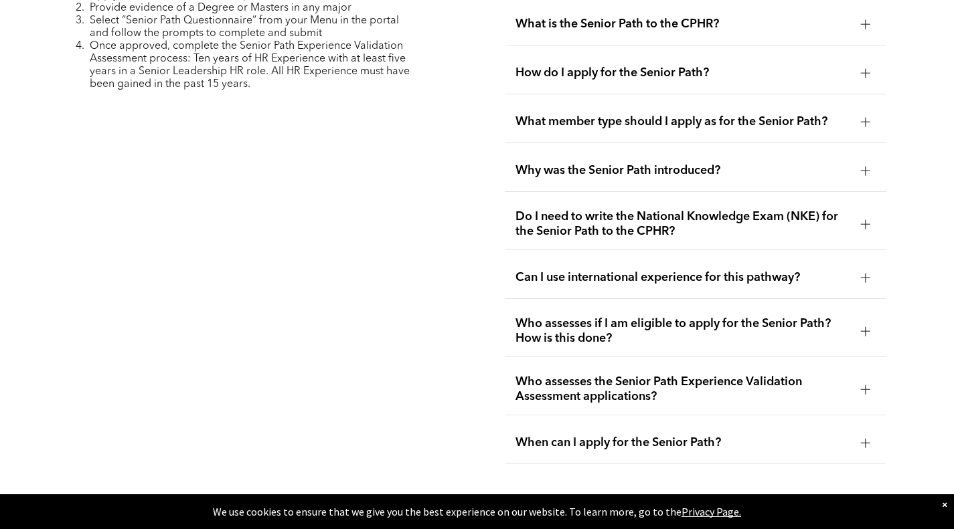
scroll to position [3485, 0]
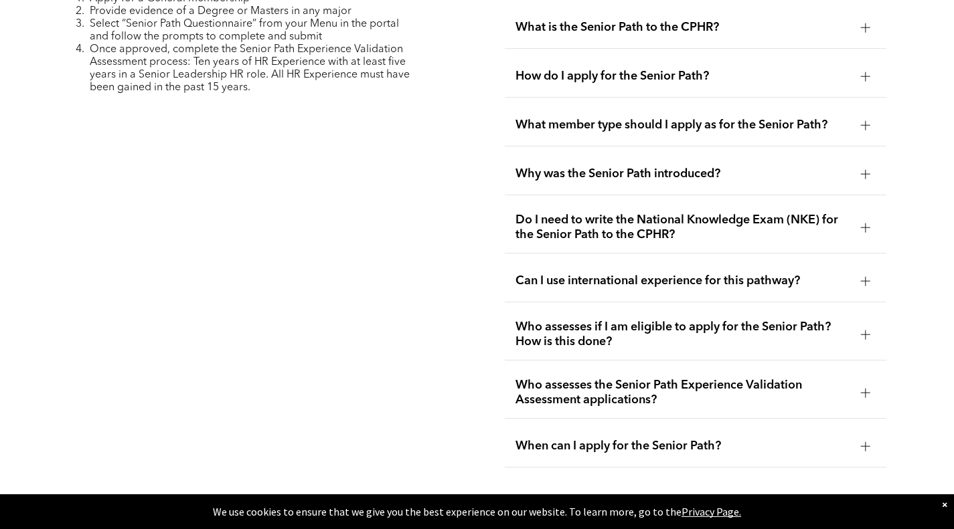
click at [865, 223] on div at bounding box center [865, 227] width 1 height 9
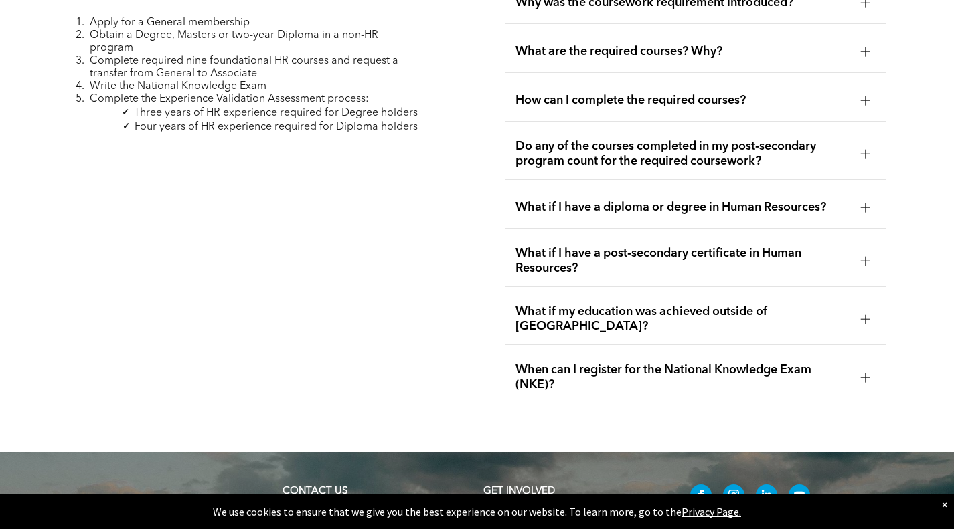
scroll to position [4090, 0]
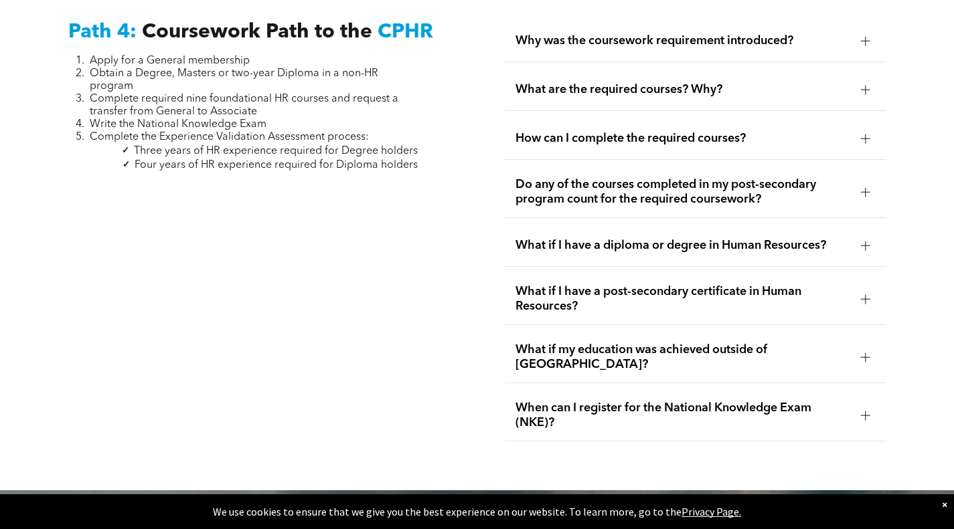
click at [865, 411] on div at bounding box center [865, 415] width 1 height 9
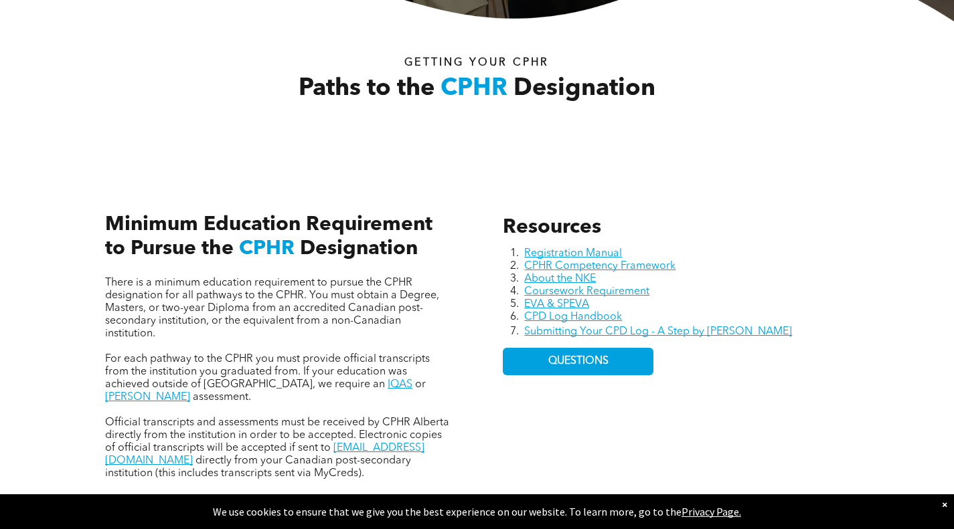
scroll to position [432, 0]
click at [587, 281] on link "About the NKE" at bounding box center [560, 278] width 72 height 11
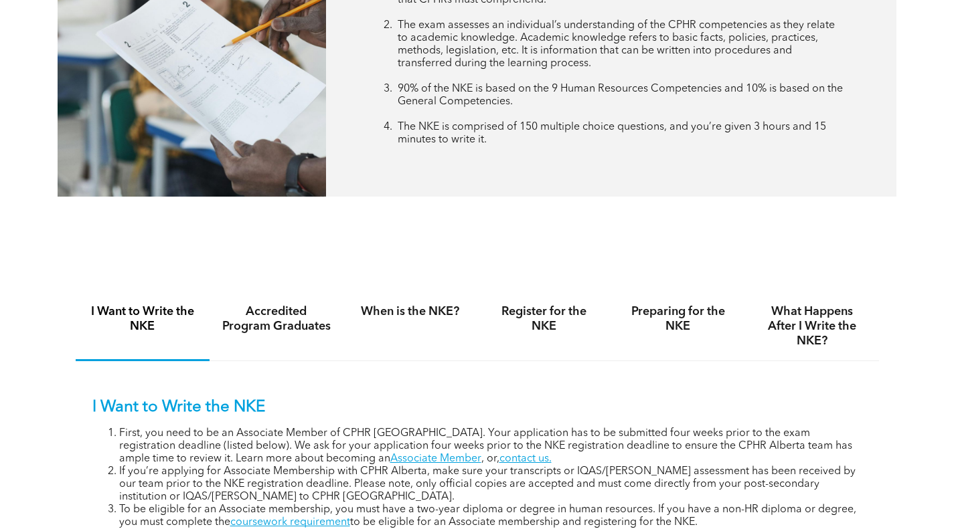
scroll to position [646, 0]
click at [550, 321] on h4 "Register for the NKE" at bounding box center [544, 319] width 110 height 29
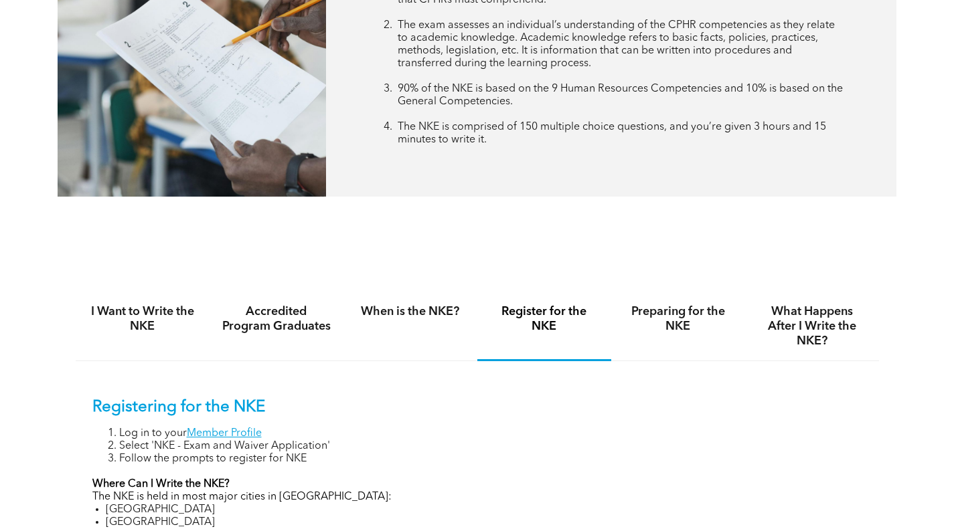
click at [555, 321] on h4 "Register for the NKE" at bounding box center [544, 319] width 110 height 29
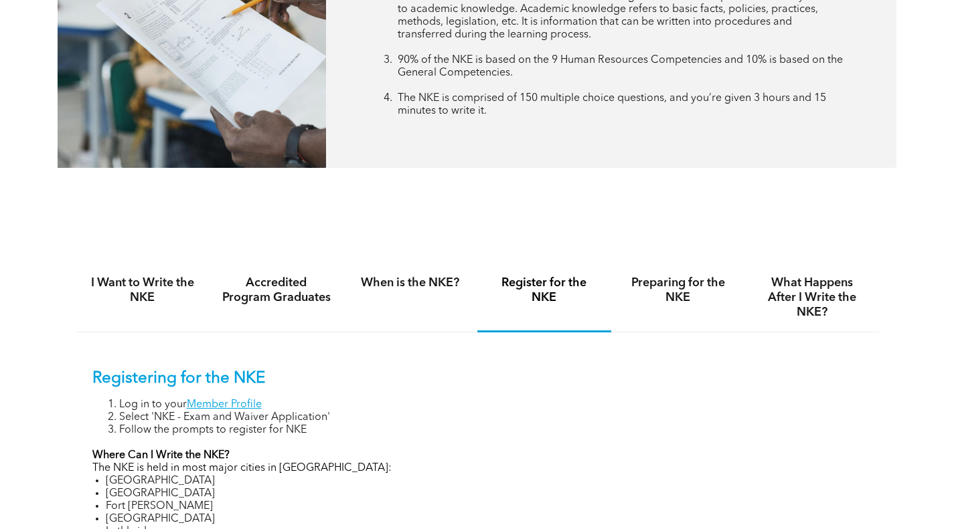
scroll to position [678, 0]
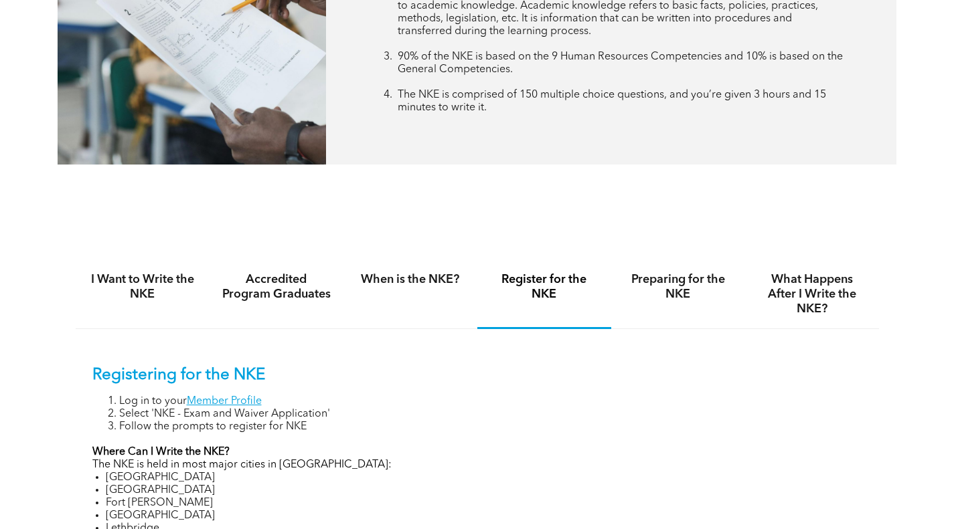
click at [689, 284] on h4 "Preparing for the NKE" at bounding box center [678, 286] width 110 height 29
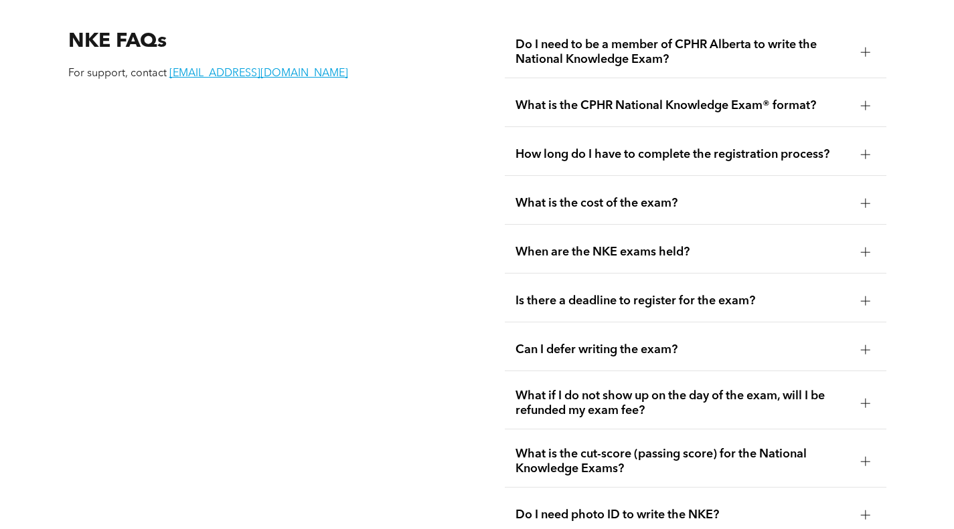
scroll to position [1687, 0]
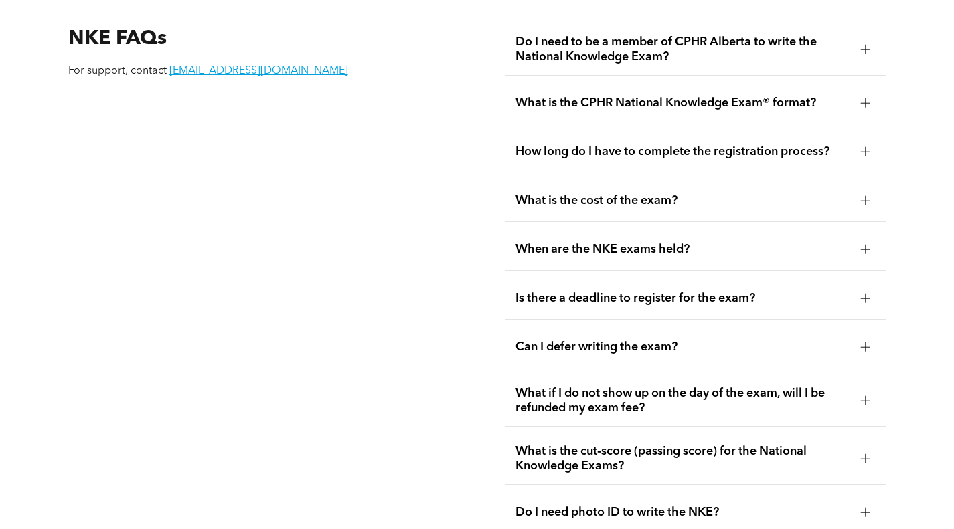
click at [868, 240] on div at bounding box center [865, 250] width 20 height 20
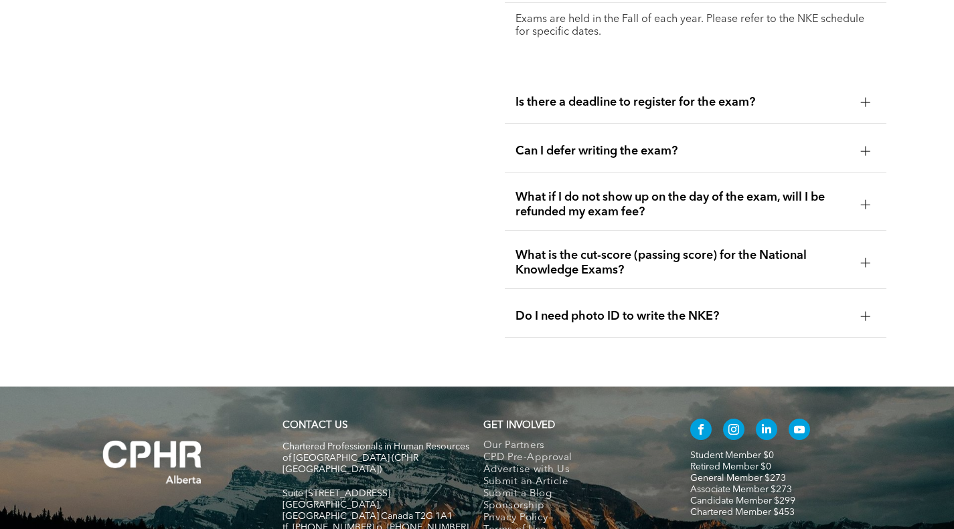
scroll to position [1967, 0]
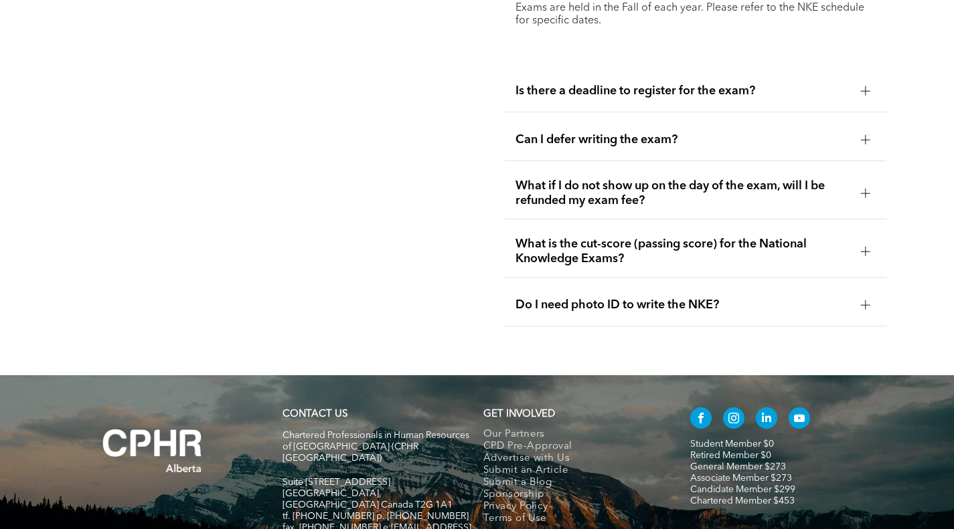
click at [861, 132] on div at bounding box center [865, 140] width 20 height 20
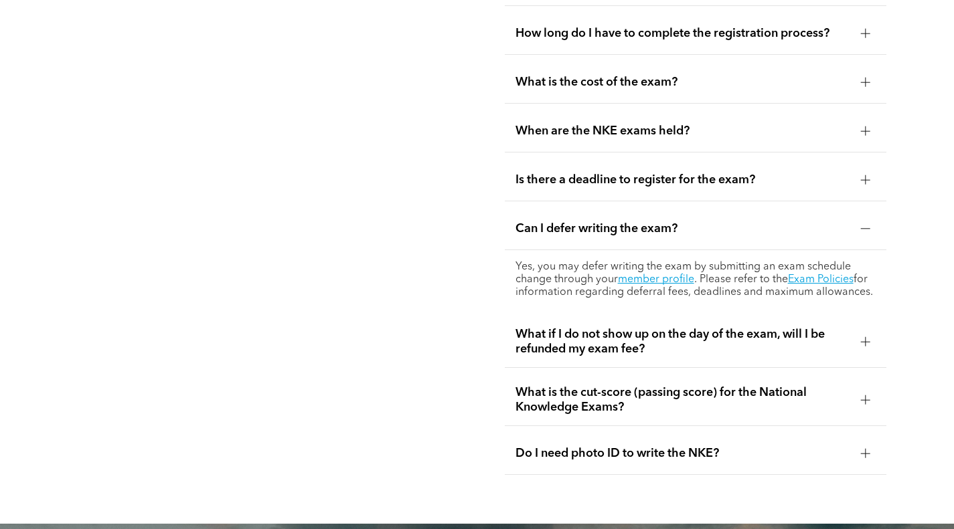
scroll to position [1790, 0]
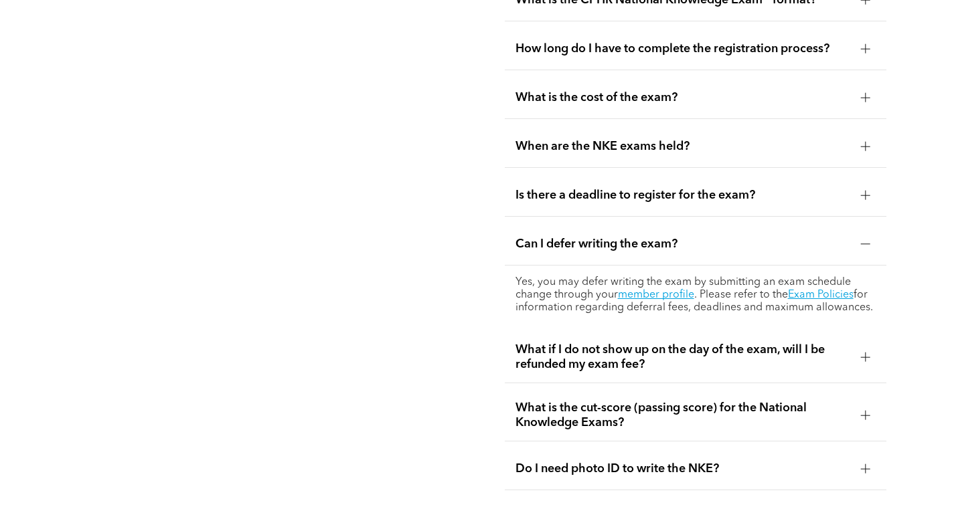
click at [871, 406] on div at bounding box center [865, 416] width 20 height 20
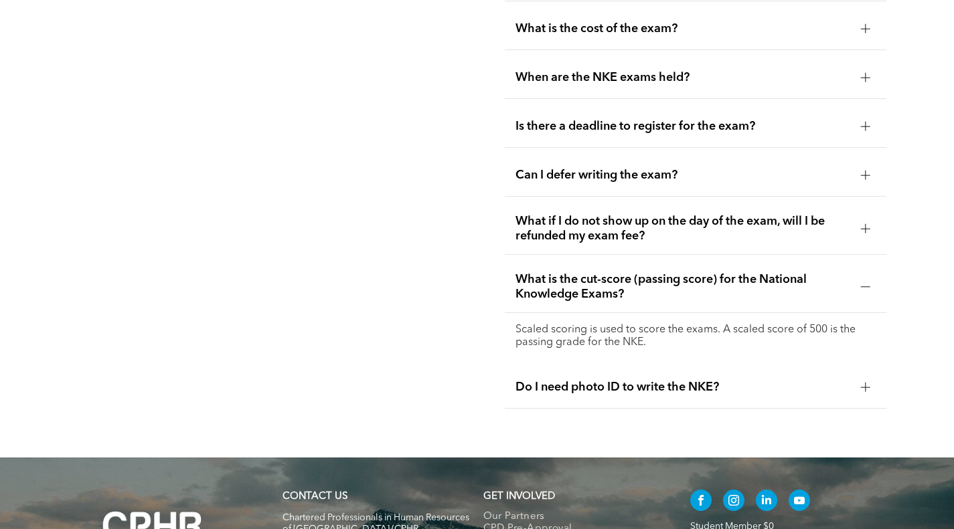
scroll to position [1860, 0]
click at [868, 378] on div at bounding box center [865, 387] width 20 height 20
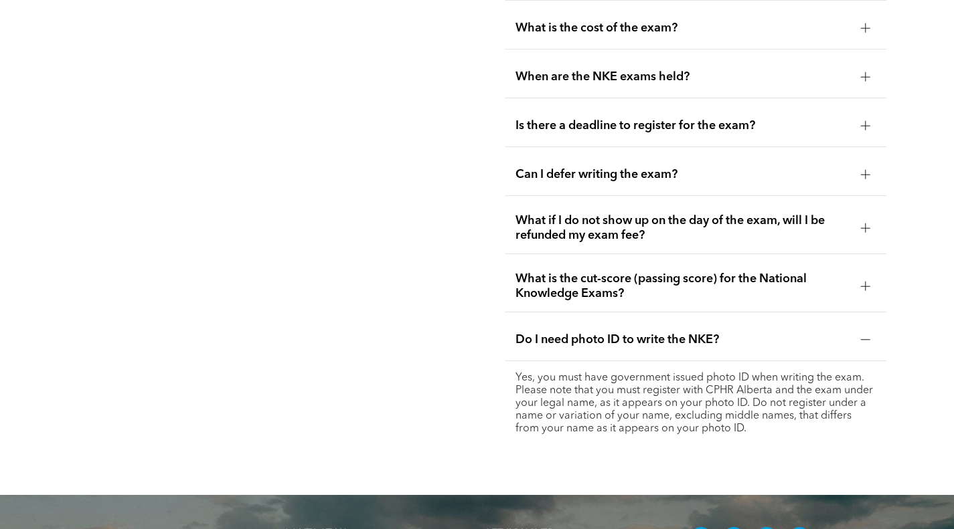
click at [930, 420] on div "NKE FAQs For support, contact registrar@cphrab.ca Do I need to be a member of C…" at bounding box center [477, 149] width 954 height 693
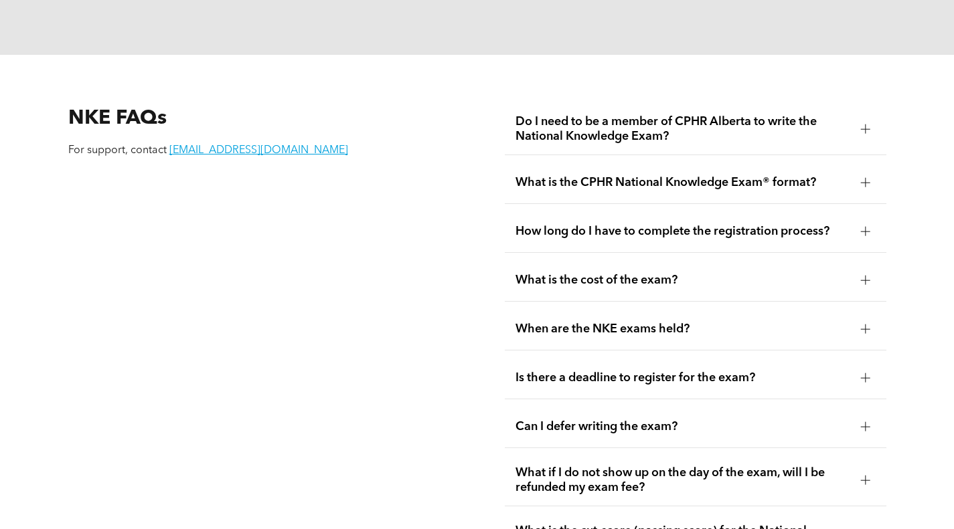
scroll to position [1602, 0]
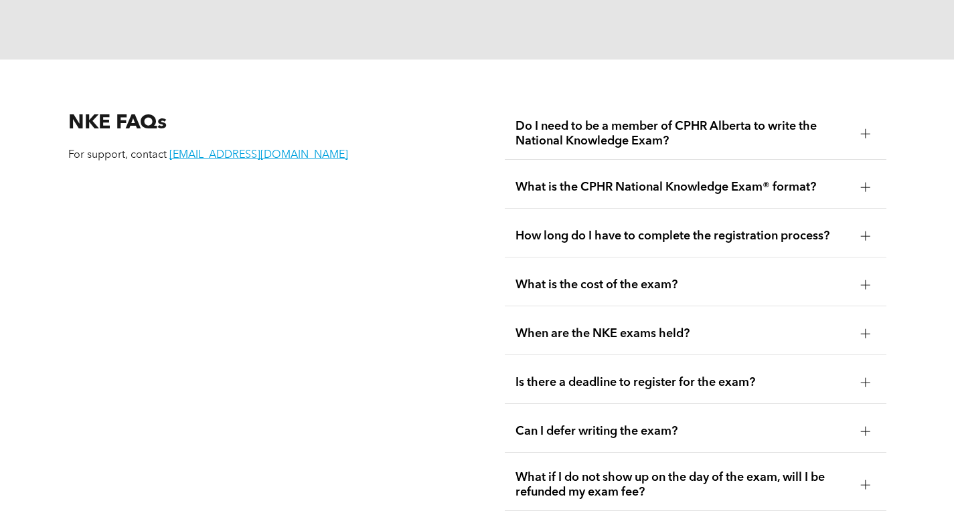
click at [871, 276] on div at bounding box center [865, 285] width 20 height 20
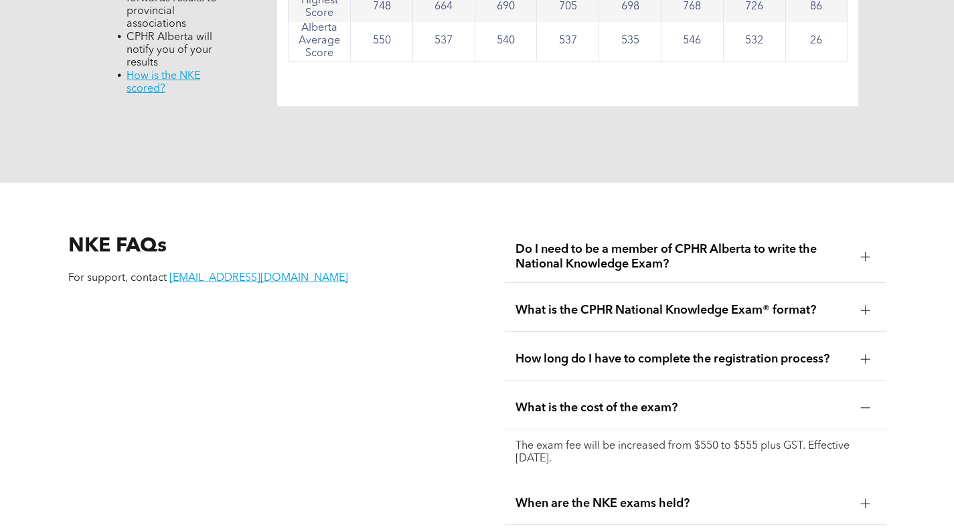
scroll to position [1475, 0]
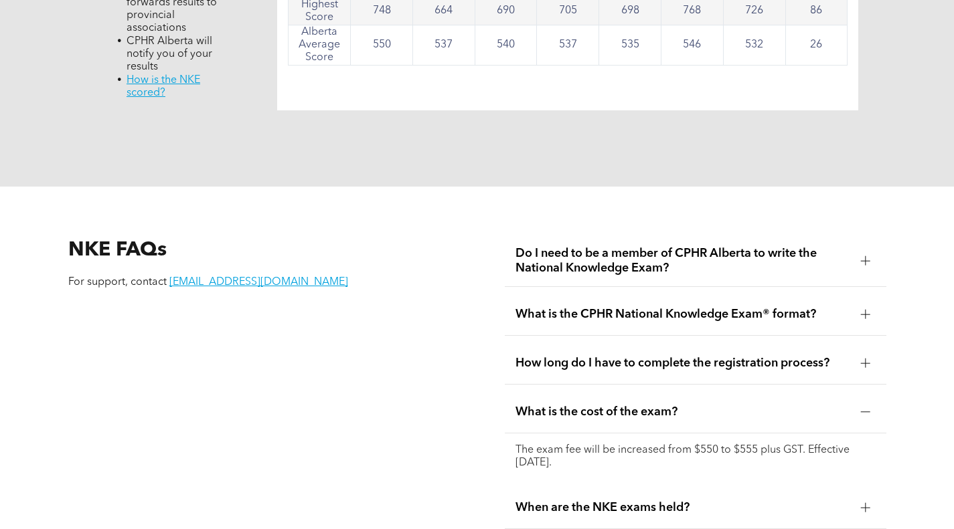
click at [871, 353] on div at bounding box center [865, 363] width 20 height 20
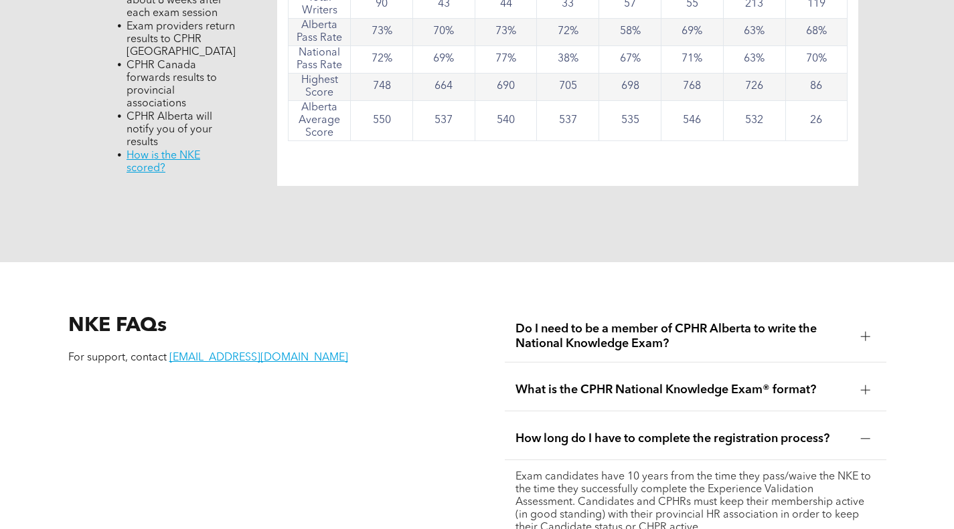
scroll to position [1394, 0]
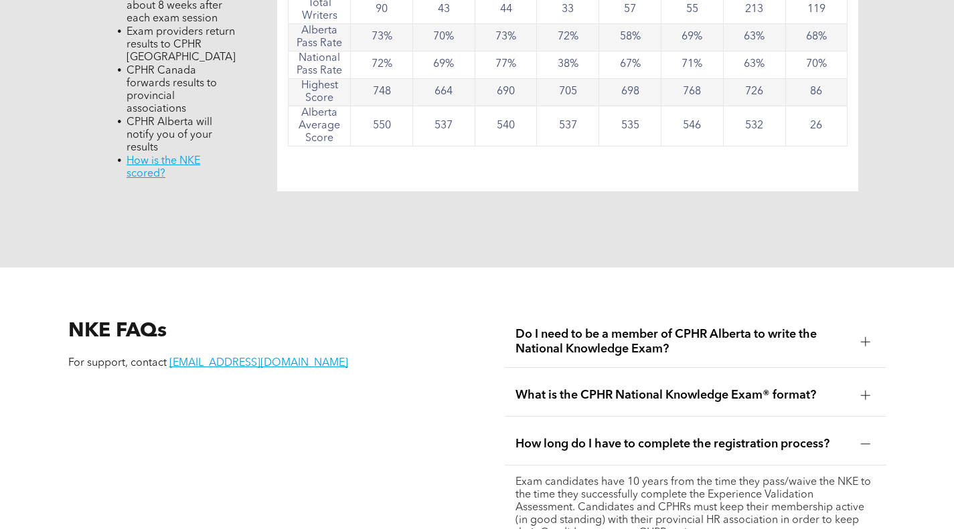
click at [871, 386] on div at bounding box center [865, 396] width 20 height 20
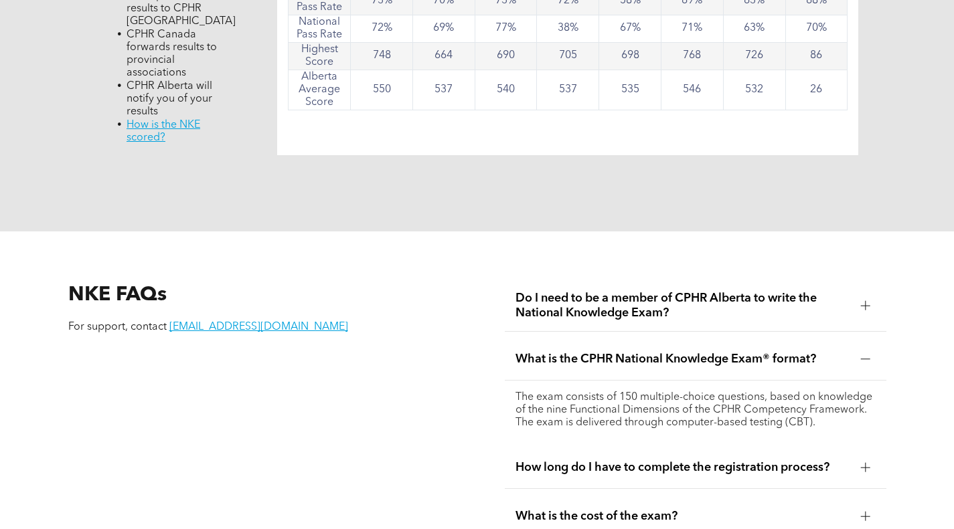
scroll to position [1436, 0]
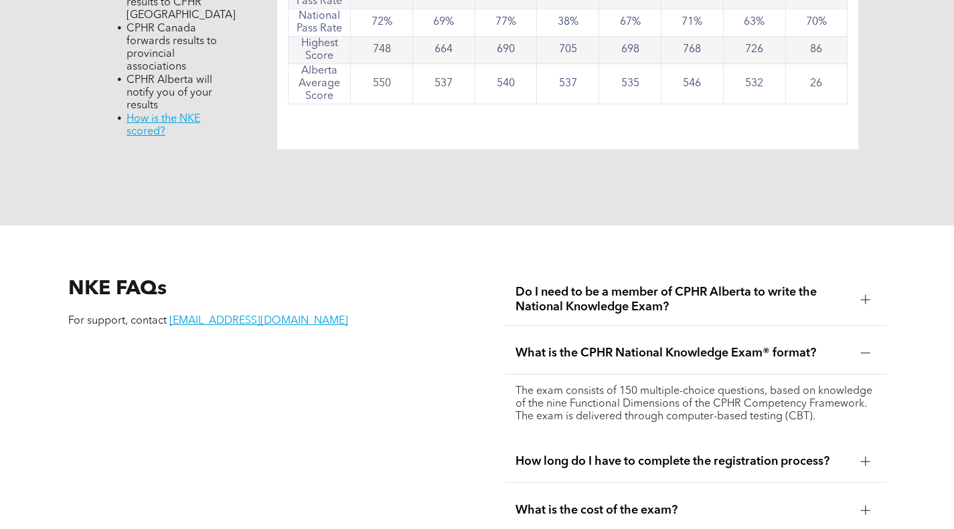
click at [870, 290] on div at bounding box center [865, 300] width 20 height 20
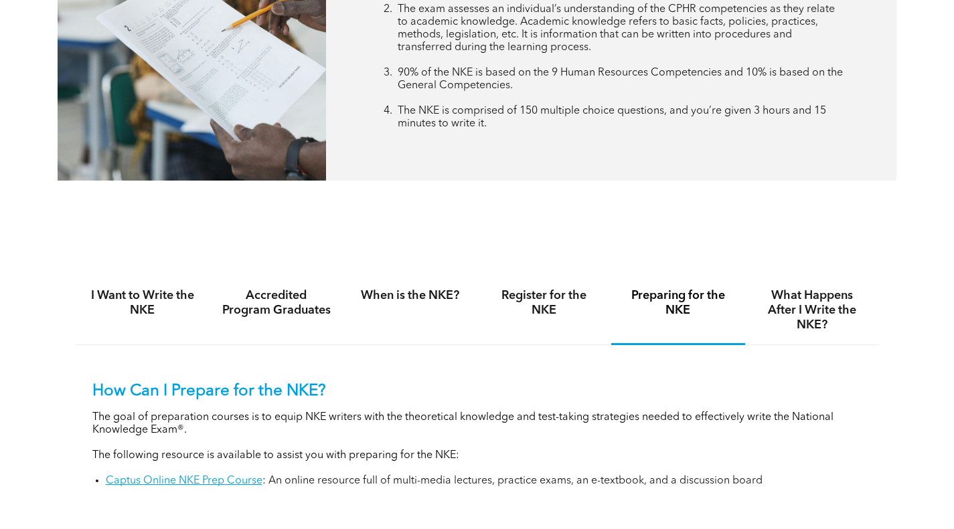
scroll to position [659, 0]
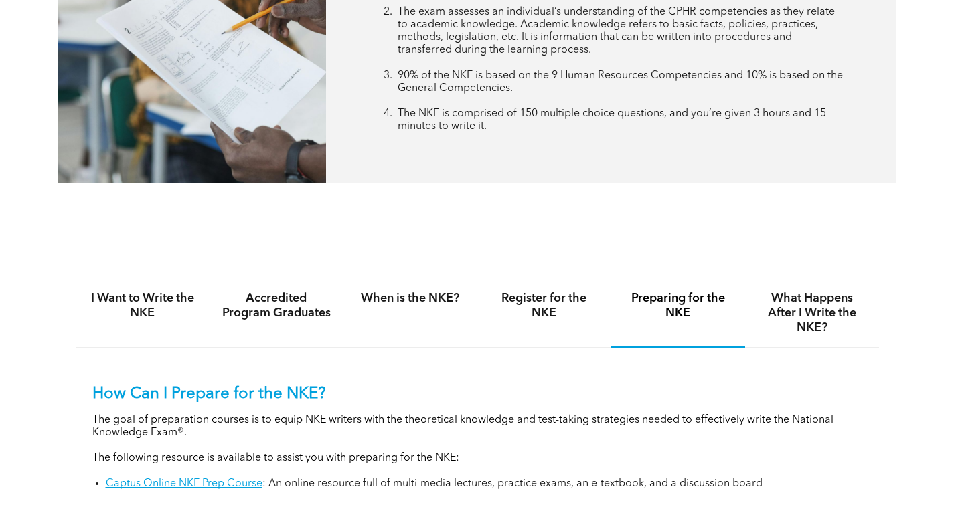
click at [826, 313] on h4 "What Happens After I Write the NKE?" at bounding box center [812, 313] width 110 height 44
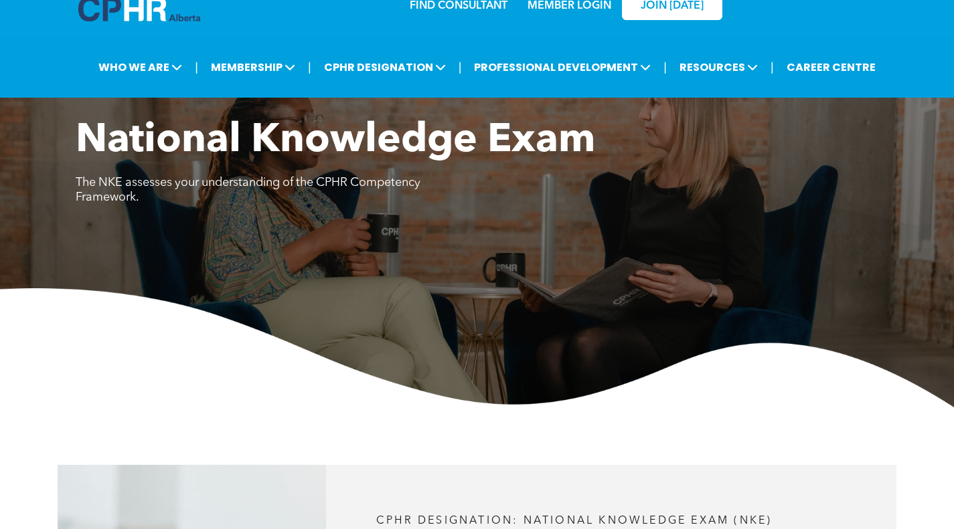
scroll to position [0, 0]
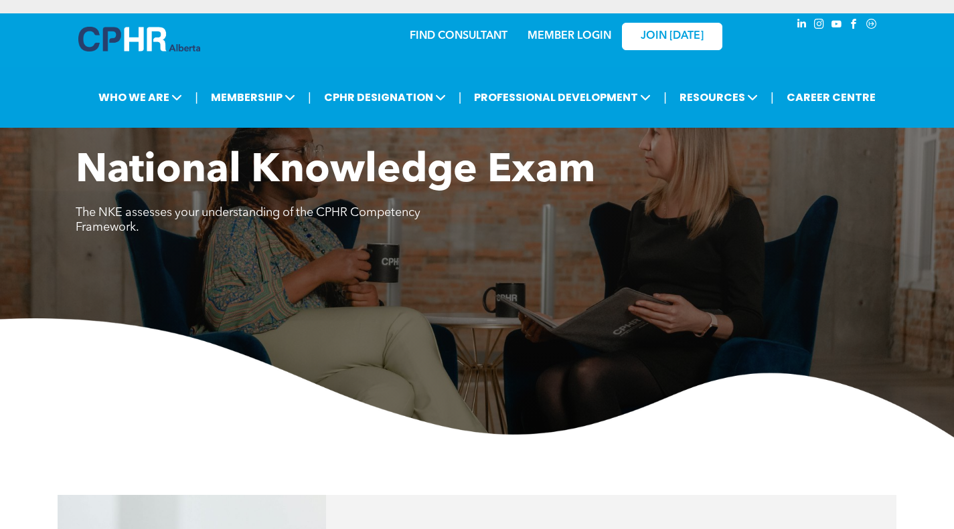
click at [475, 38] on link "FIND CONSULTANT" at bounding box center [459, 36] width 98 height 11
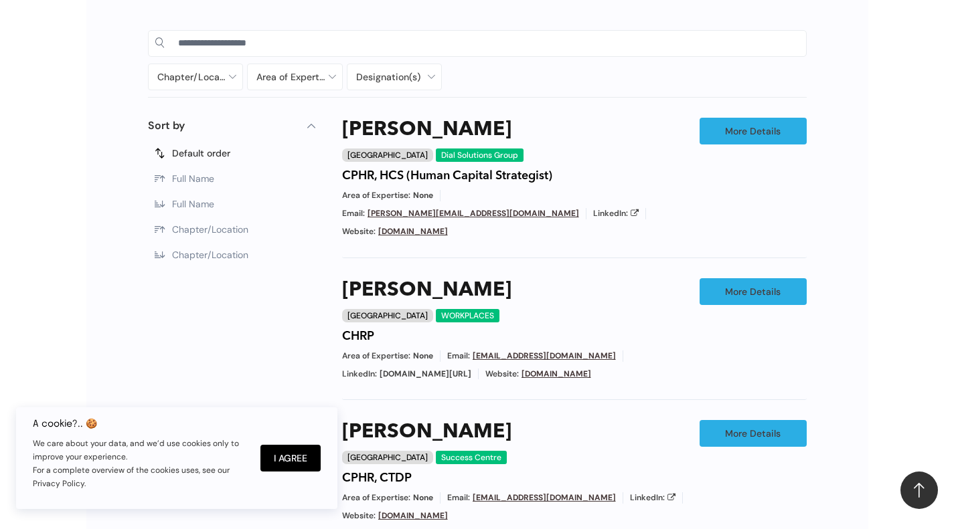
scroll to position [654, 0]
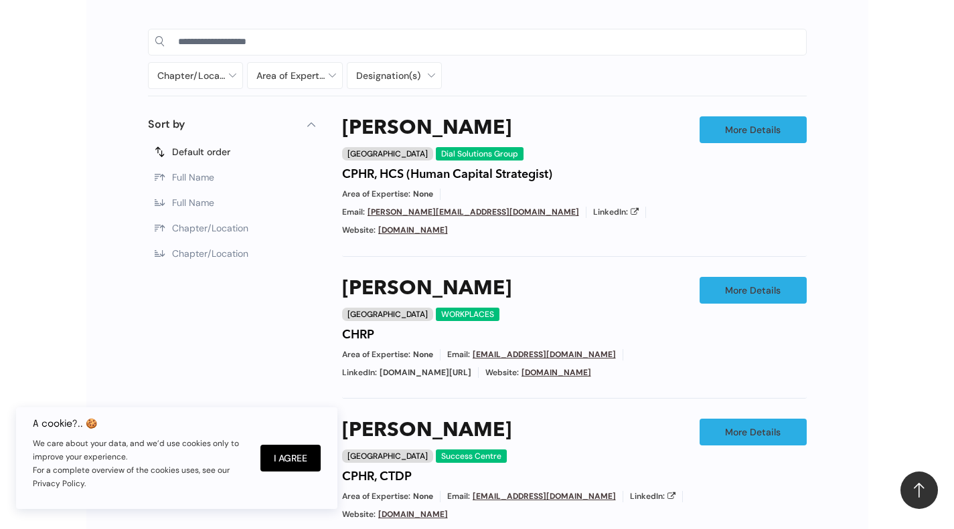
click at [301, 459] on button "I Agree" at bounding box center [290, 458] width 60 height 27
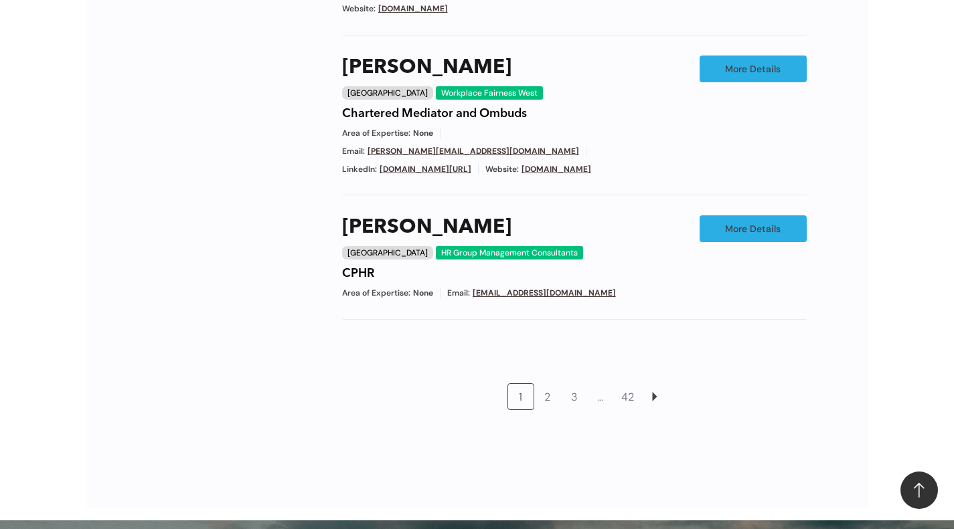
scroll to position [1158, 0]
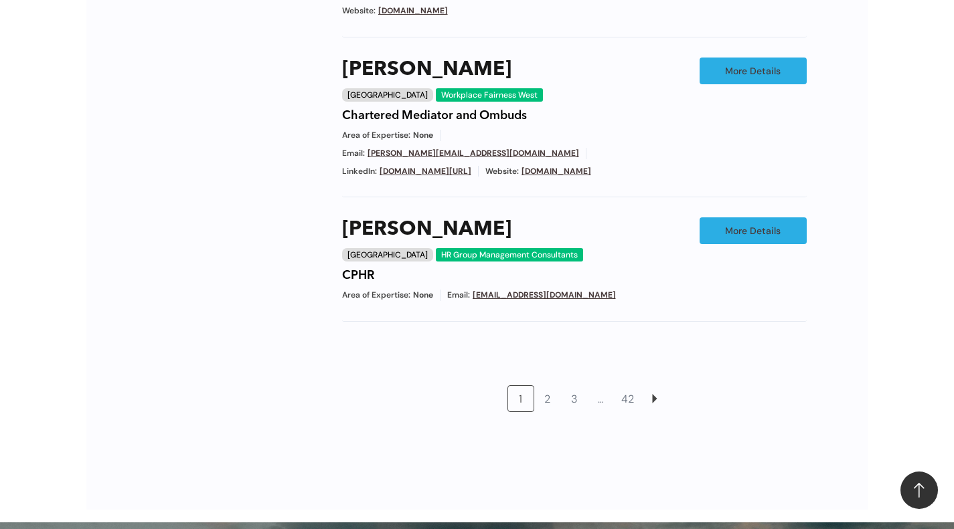
click at [550, 386] on link "2" at bounding box center [547, 398] width 25 height 25
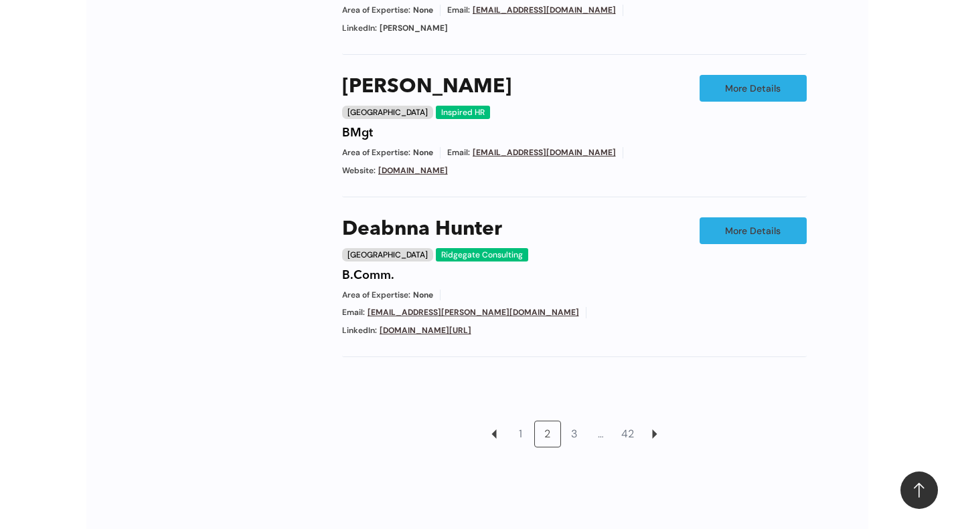
scroll to position [1127, 0]
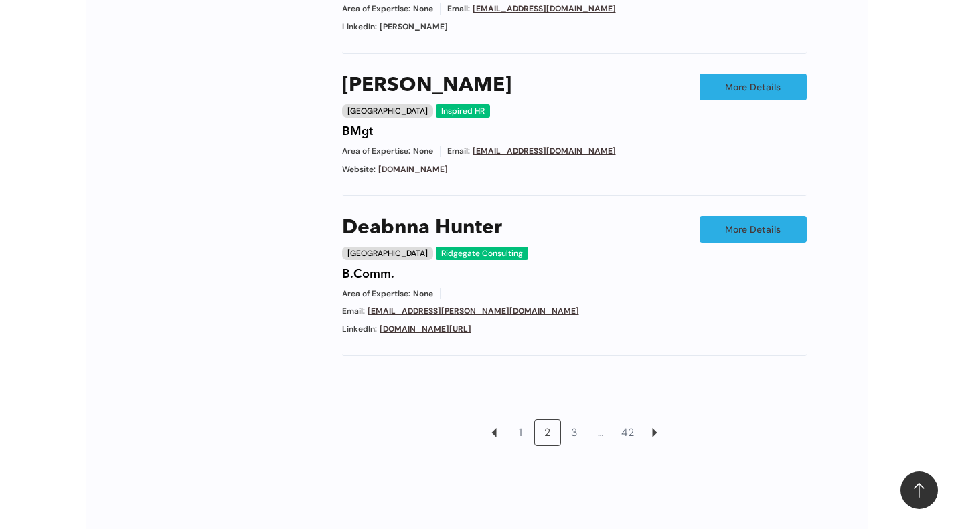
click at [576, 420] on link "3" at bounding box center [574, 432] width 25 height 25
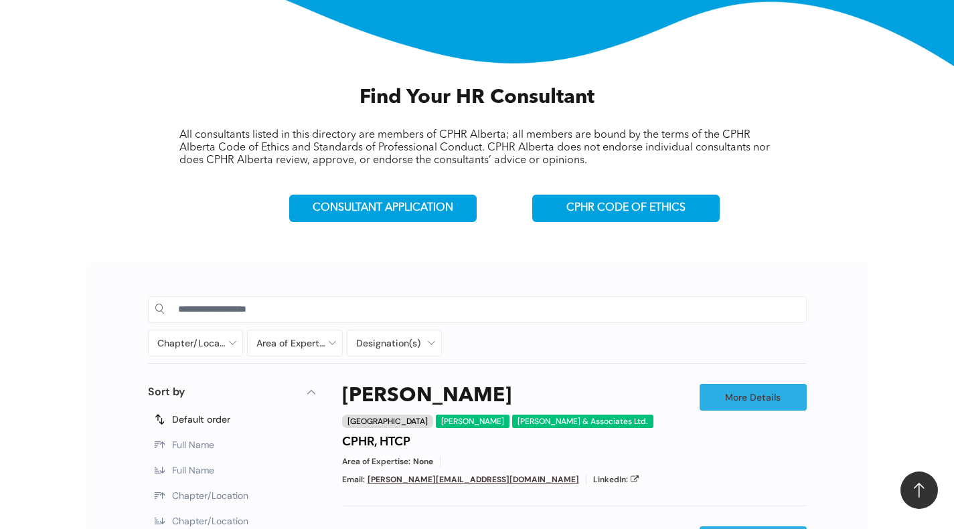
scroll to position [384, 0]
